Goal: Task Accomplishment & Management: Use online tool/utility

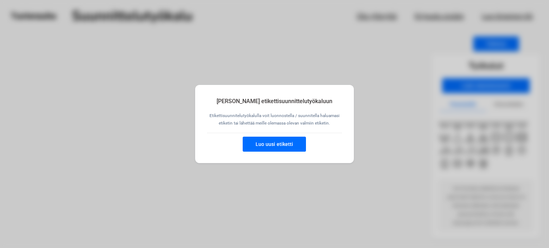
click at [286, 143] on button "Luo uusi etiketti" at bounding box center [274, 144] width 63 height 15
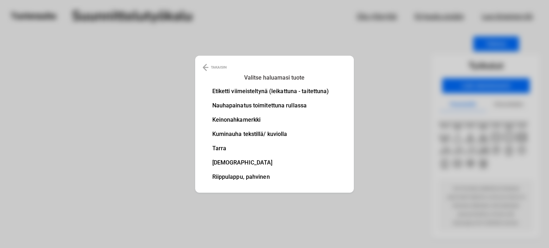
click at [287, 105] on li "Nauhapainatus toimitettuna rullassa" at bounding box center [270, 106] width 117 height 6
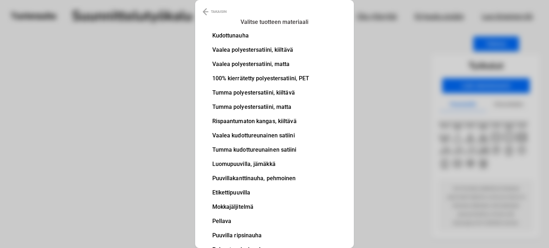
scroll to position [31, 0]
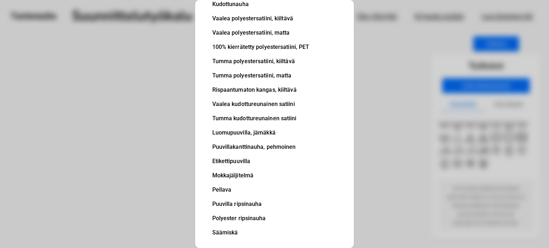
click at [239, 218] on li "Polyester ripsinauha" at bounding box center [260, 219] width 97 height 6
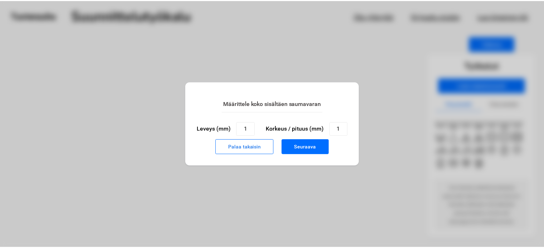
scroll to position [0, 0]
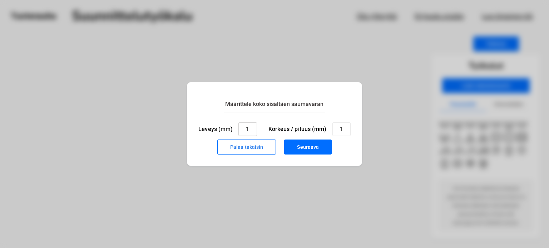
click at [250, 129] on input "1" at bounding box center [247, 130] width 18 height 14
type input "38"
click at [346, 130] on input "1" at bounding box center [341, 130] width 18 height 14
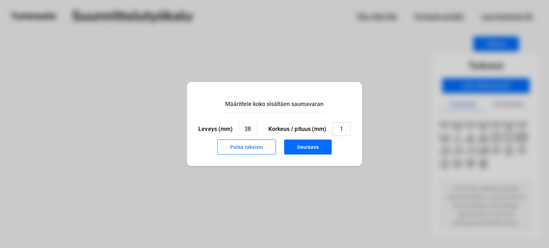
click at [346, 130] on input "1" at bounding box center [341, 130] width 18 height 14
type input "38"
click at [309, 152] on button "Seuraava" at bounding box center [308, 147] width 48 height 15
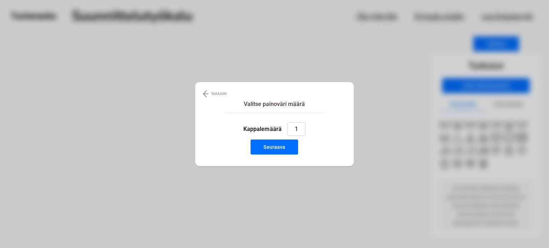
click at [300, 130] on input "1" at bounding box center [296, 130] width 18 height 14
type input "2"
type input "1"
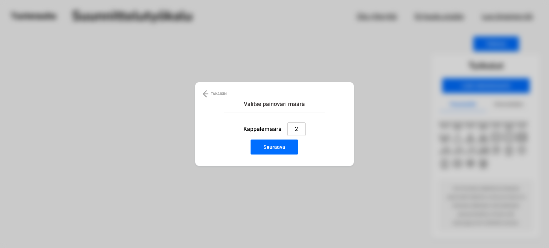
type input "2"
click at [287, 150] on button "Seuraava" at bounding box center [275, 147] width 48 height 15
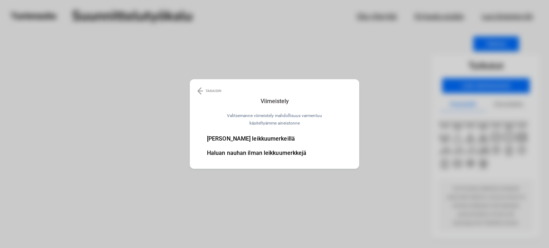
click at [298, 154] on li "Haluan nauhan ilman leikkuumerkkejä" at bounding box center [257, 153] width 100 height 6
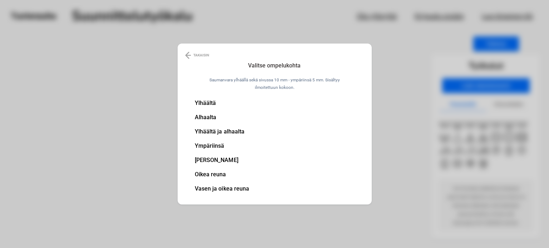
click at [237, 188] on li "Vasen ja oikea reuna" at bounding box center [222, 189] width 55 height 6
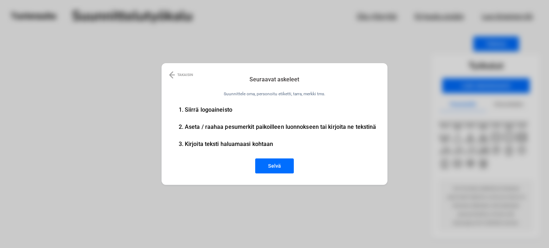
click at [267, 164] on button "Selvä" at bounding box center [274, 166] width 39 height 15
